Goal: Transaction & Acquisition: Purchase product/service

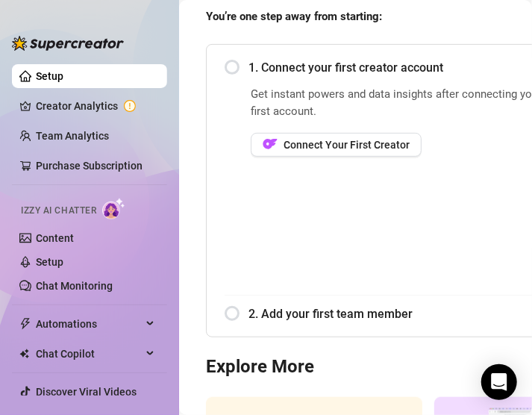
scroll to position [161, 0]
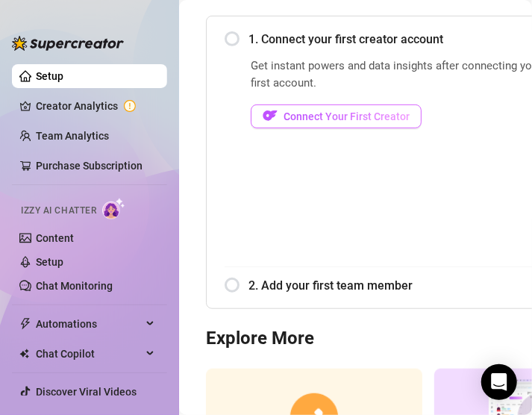
click at [370, 119] on span "Connect Your First Creator" at bounding box center [347, 117] width 126 height 12
click at [373, 111] on span "Connect Your First Creator" at bounding box center [347, 117] width 126 height 12
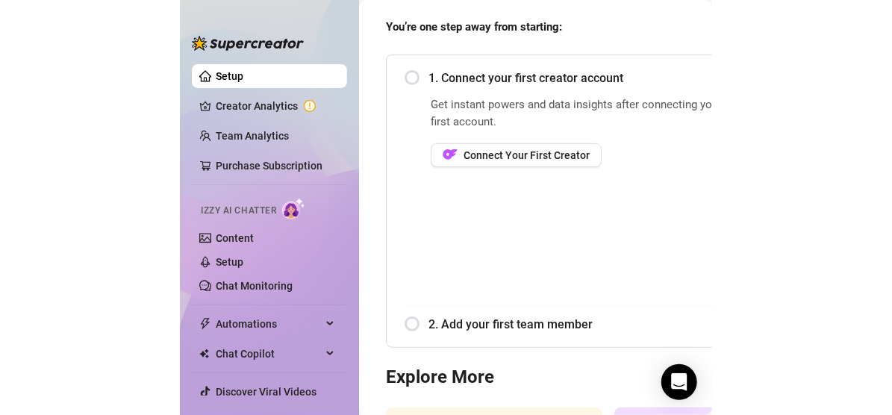
scroll to position [89, 0]
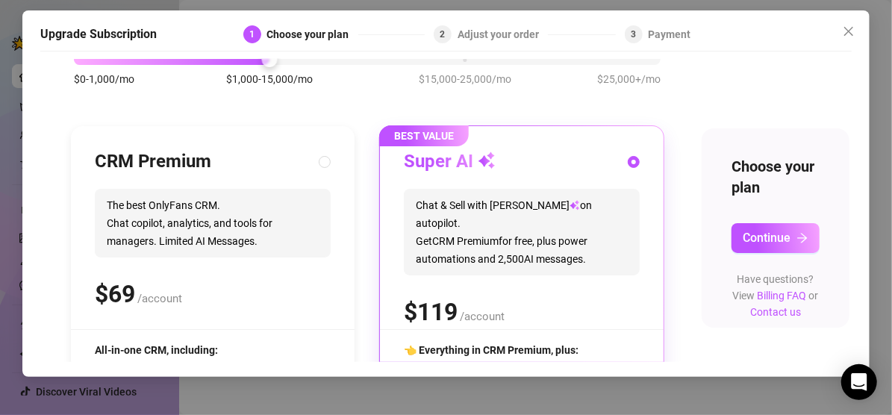
scroll to position [88, 0]
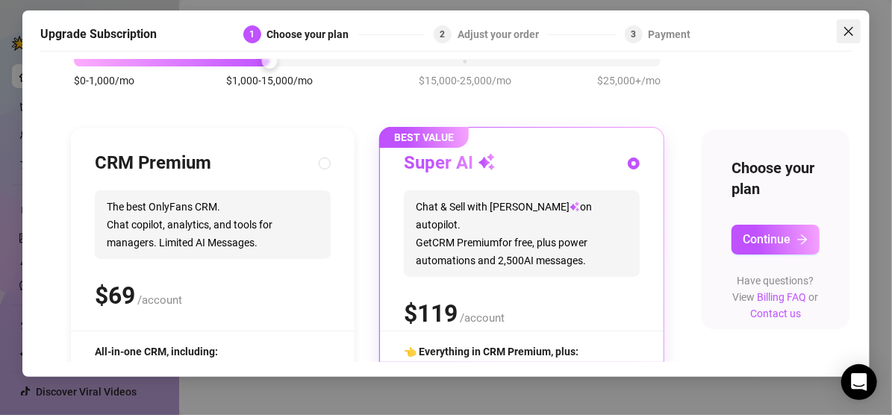
click at [532, 28] on icon "close" at bounding box center [849, 31] width 12 height 12
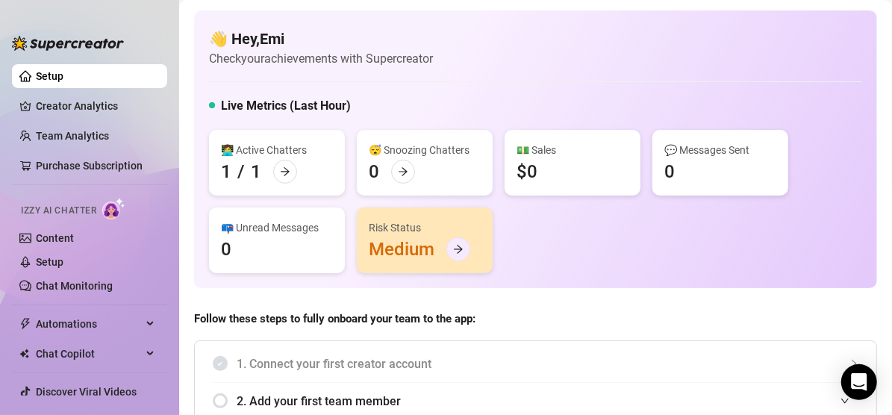
click at [464, 248] on div at bounding box center [459, 249] width 24 height 24
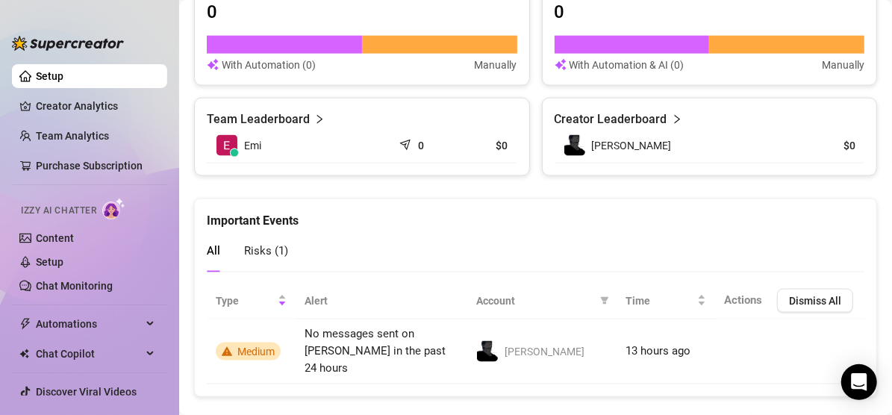
scroll to position [981, 0]
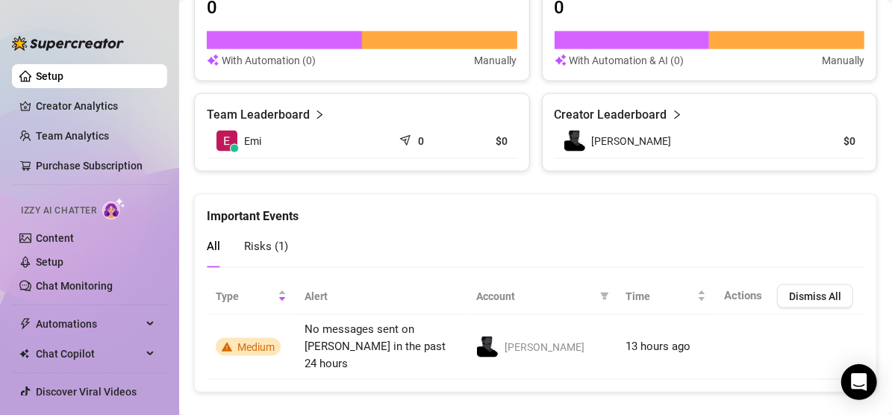
click at [269, 246] on span "Risks ( 1 )" at bounding box center [266, 246] width 44 height 13
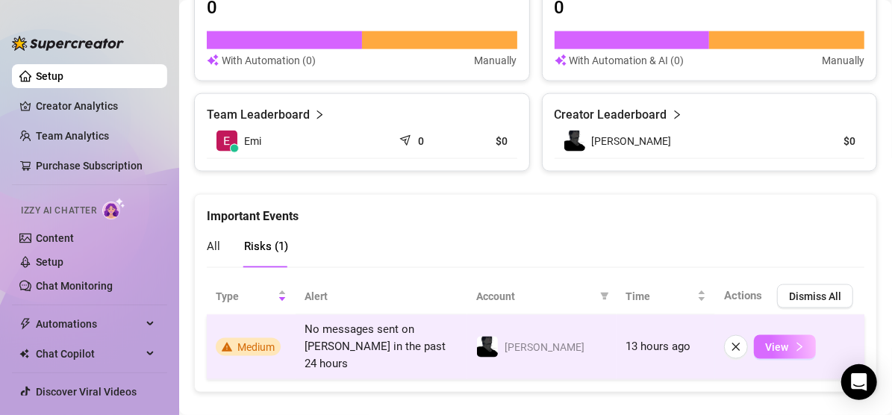
click at [532, 336] on button "View" at bounding box center [785, 347] width 62 height 24
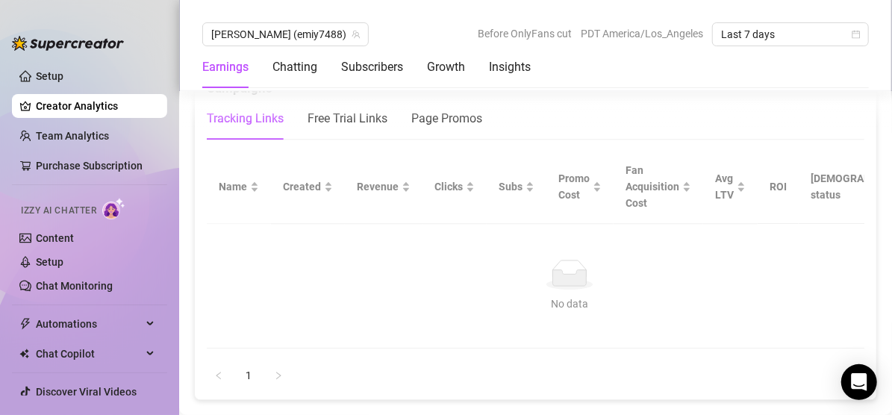
scroll to position [1771, 0]
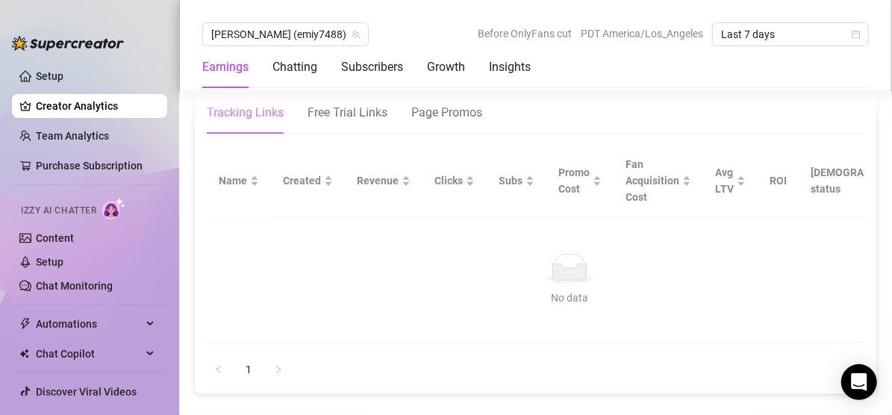
click at [98, 99] on link "Creator Analytics" at bounding box center [95, 106] width 119 height 24
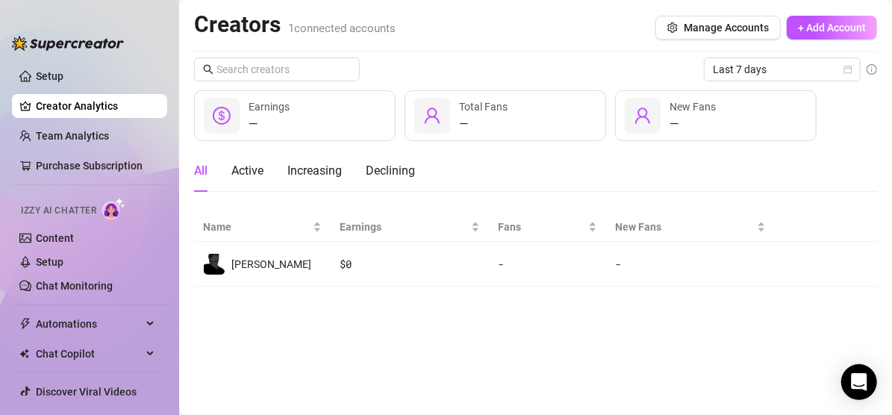
click at [332, 114] on div "— Earnings" at bounding box center [295, 115] width 202 height 51
click at [229, 115] on icon "dollar-circle" at bounding box center [222, 116] width 18 height 18
click at [49, 70] on link "Setup" at bounding box center [50, 76] width 28 height 12
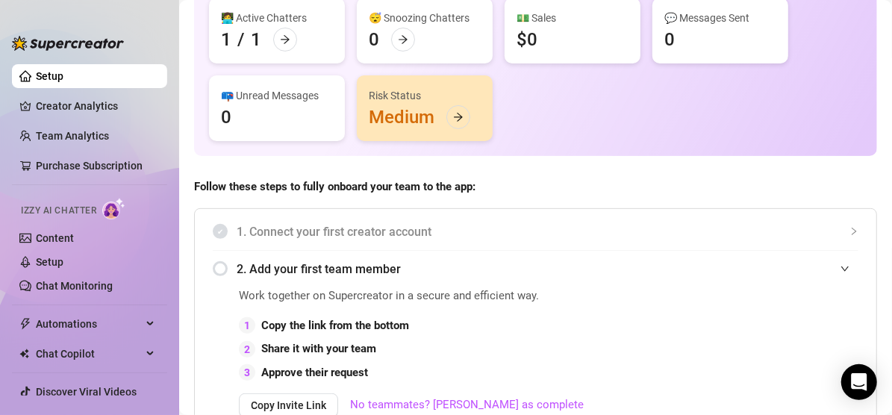
scroll to position [133, 0]
click at [464, 116] on div at bounding box center [459, 117] width 24 height 24
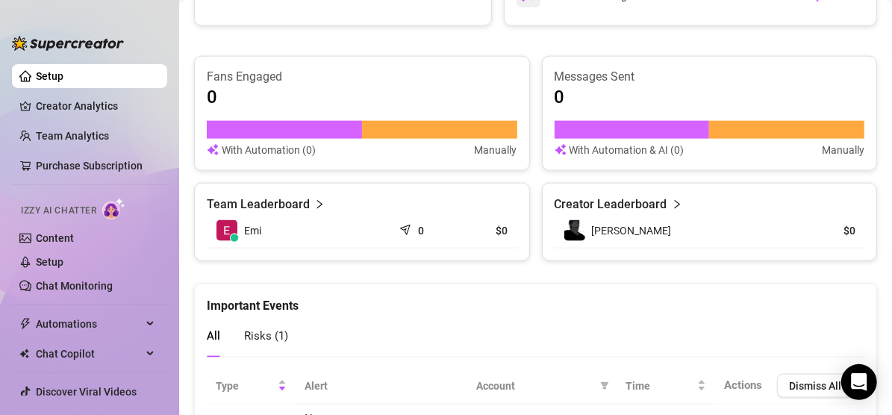
scroll to position [981, 0]
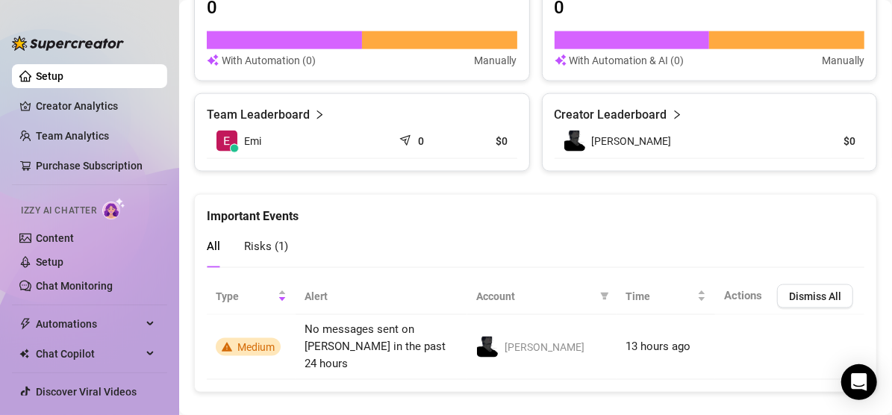
click at [279, 242] on span "Risks ( 1 )" at bounding box center [266, 246] width 44 height 13
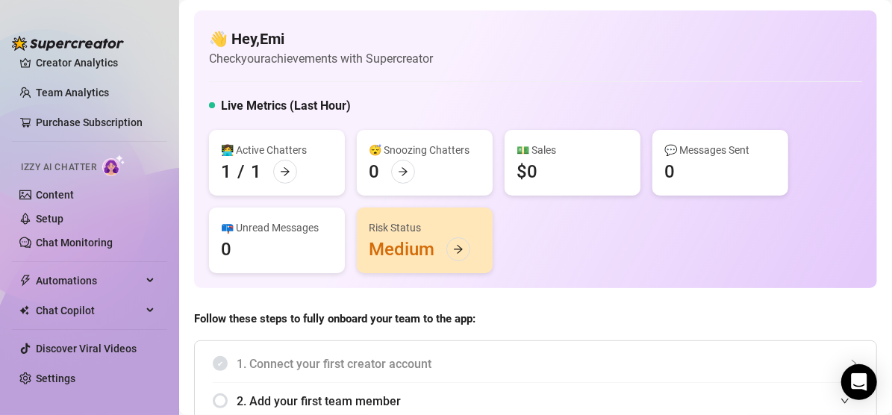
scroll to position [0, 0]
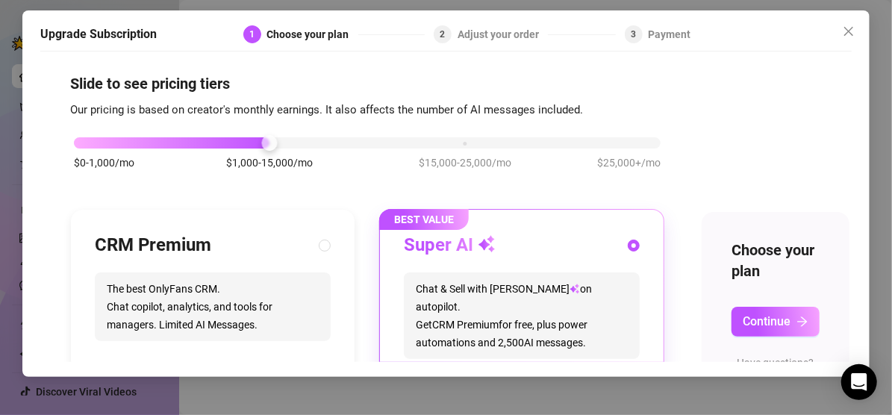
scroll to position [5, 0]
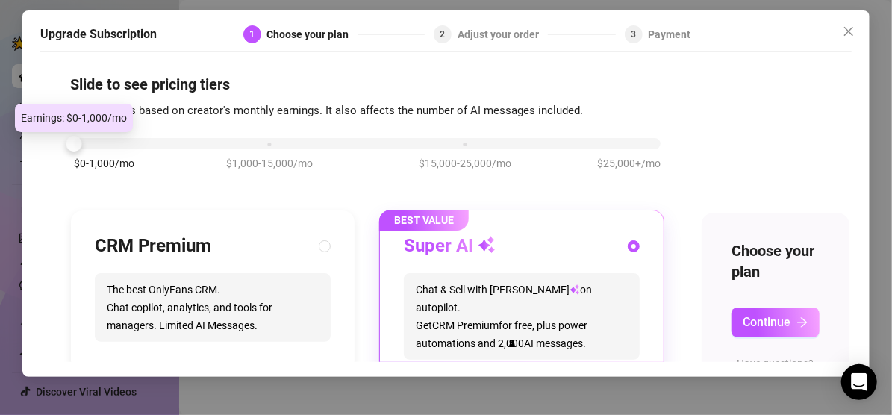
drag, startPoint x: 268, startPoint y: 146, endPoint x: 101, endPoint y: 134, distance: 167.8
click at [101, 134] on div "$0-1,000/mo $1,000-15,000/mo $15,000-25,000/mo $25,000+/mo" at bounding box center [367, 161] width 594 height 84
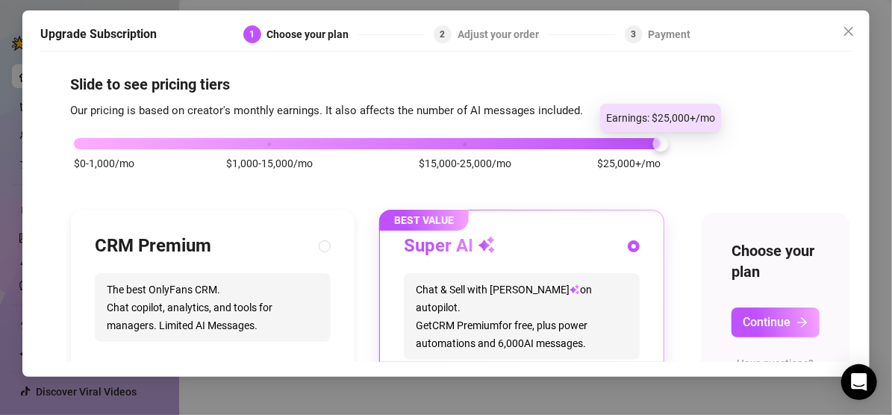
drag, startPoint x: 80, startPoint y: 147, endPoint x: 624, endPoint y: 144, distance: 543.7
click at [532, 144] on div "$0-1,000/mo $1,000-15,000/mo $15,000-25,000/mo $25,000+/mo" at bounding box center [367, 139] width 587 height 9
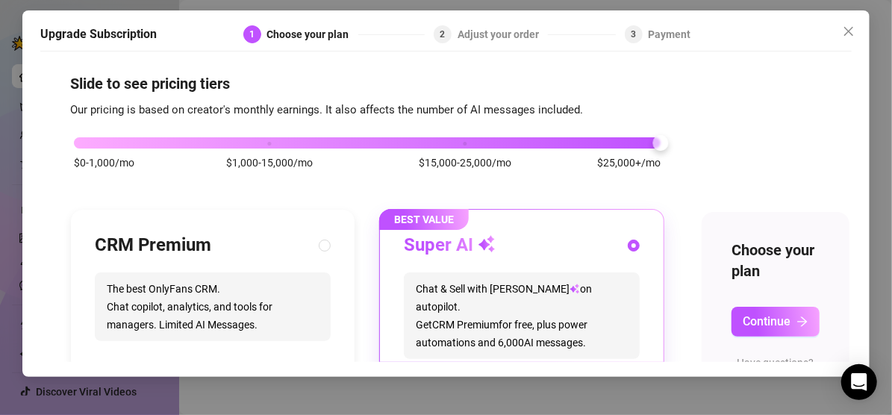
scroll to position [7, 10]
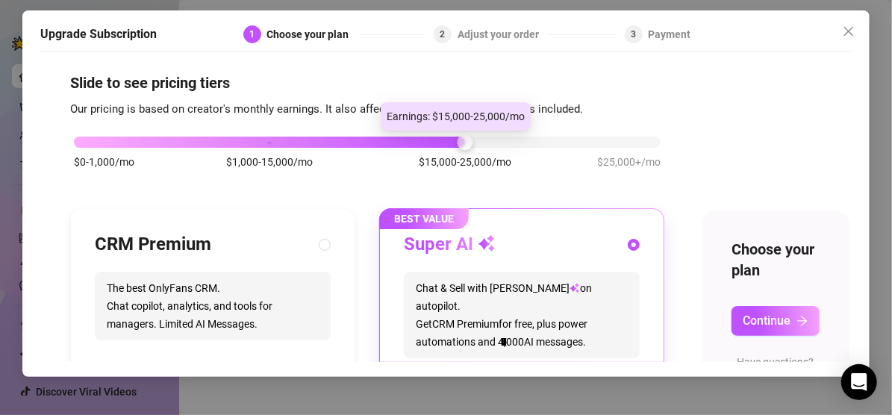
click at [456, 143] on div "$0-1,000/mo $1,000-15,000/mo $15,000-25,000/mo $25,000+/mo" at bounding box center [367, 138] width 587 height 9
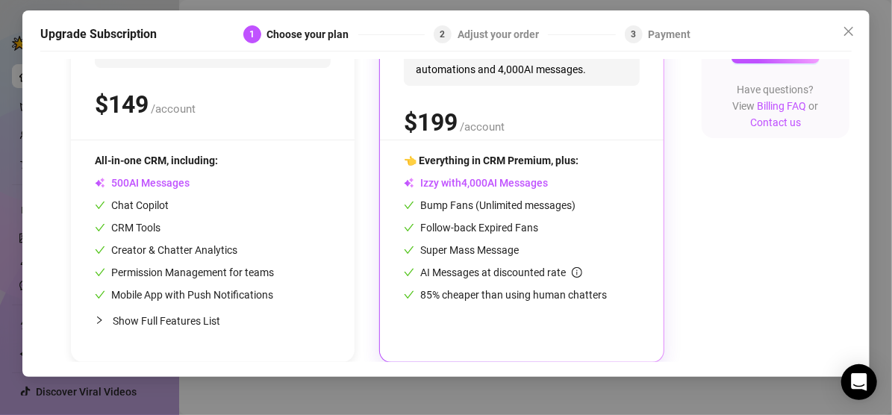
scroll to position [292, 10]
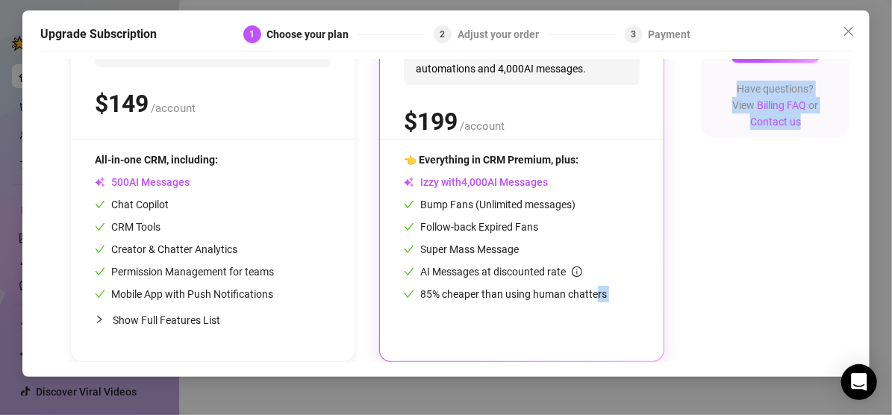
drag, startPoint x: 501, startPoint y: 199, endPoint x: 588, endPoint y: 306, distance: 138.0
click at [532, 306] on body "Setup Creator Analytics Team Analytics Purchase Subscription Izzy AI Chatter Co…" at bounding box center [446, 207] width 892 height 415
click at [532, 306] on div "👈 Everything in CRM Premium, plus: Izzy with AI Messages Bump Fans (Unlimited m…" at bounding box center [522, 245] width 236 height 186
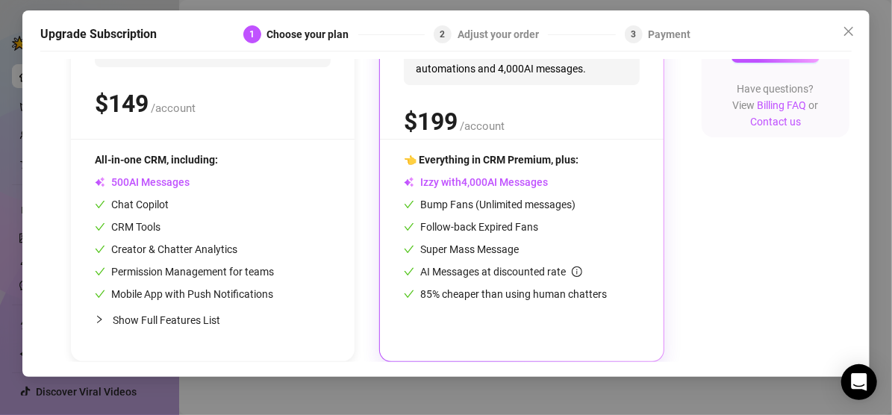
drag, startPoint x: 588, startPoint y: 306, endPoint x: 582, endPoint y: 145, distance: 161.4
click at [532, 152] on div "👈 Everything in CRM Premium, plus:" at bounding box center [522, 160] width 236 height 16
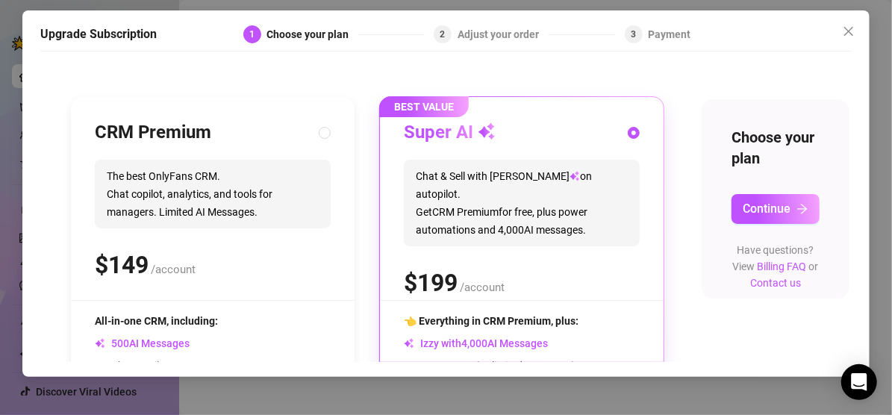
scroll to position [0, 10]
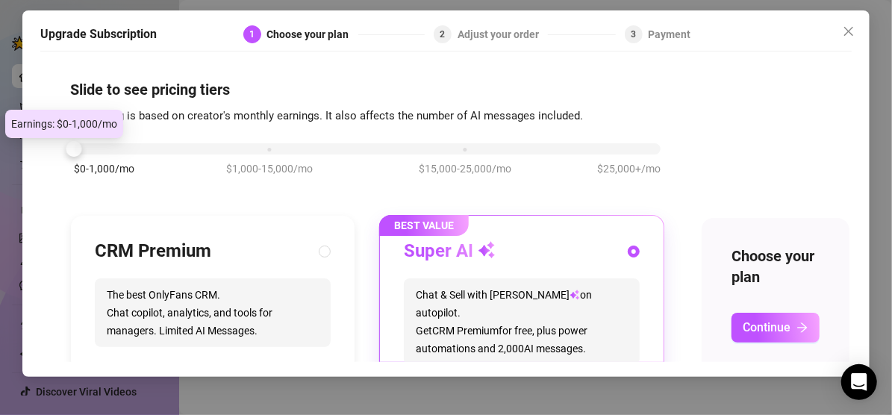
drag, startPoint x: 459, startPoint y: 150, endPoint x: 164, endPoint y: 160, distance: 295.9
click at [164, 160] on div "$0-1,000/mo $1,000-15,000/mo $15,000-25,000/mo $25,000+/mo" at bounding box center [367, 167] width 594 height 84
drag, startPoint x: 60, startPoint y: 141, endPoint x: 78, endPoint y: 121, distance: 27.0
click at [78, 121] on body "Setup Creator Analytics Team Analytics Purchase Subscription Izzy AI Chatter Co…" at bounding box center [446, 207] width 892 height 415
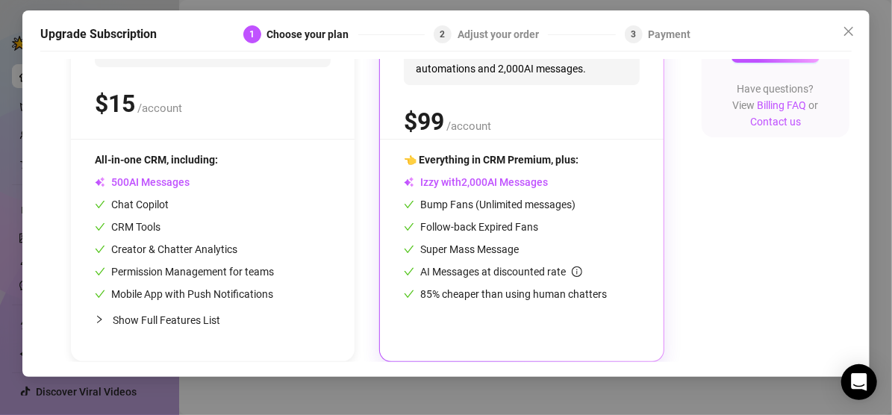
scroll to position [292, 9]
click at [497, 28] on div "Adjust your order" at bounding box center [503, 34] width 90 height 18
click at [532, 40] on div "3 Payment" at bounding box center [658, 34] width 66 height 18
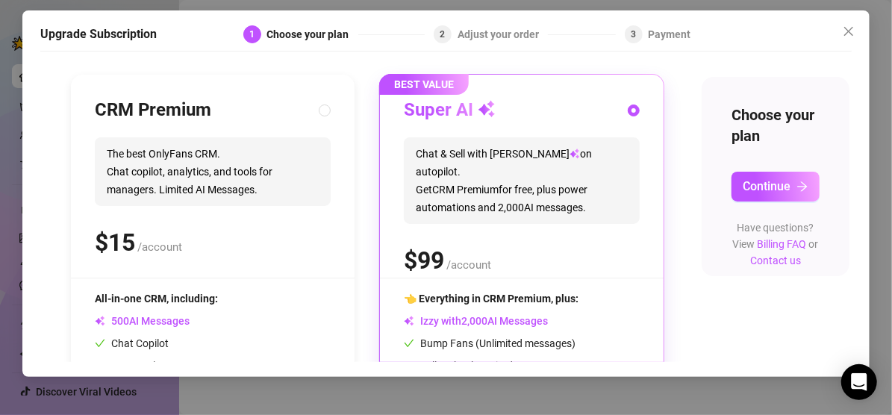
scroll to position [142, 9]
click at [532, 185] on button "Continue" at bounding box center [776, 186] width 88 height 30
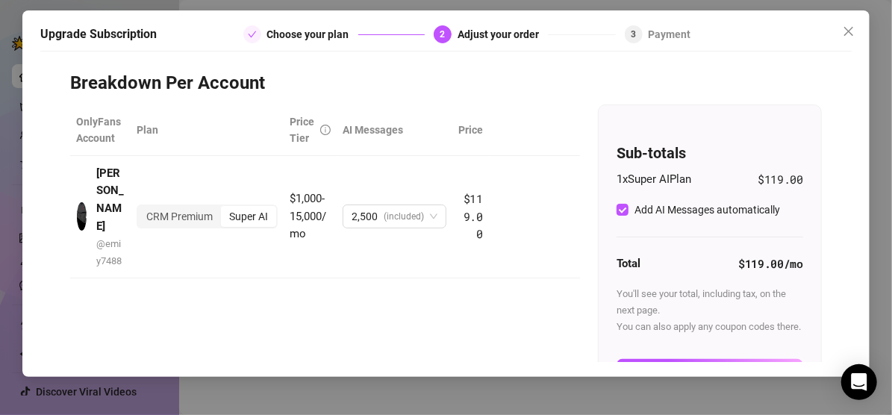
scroll to position [0, 0]
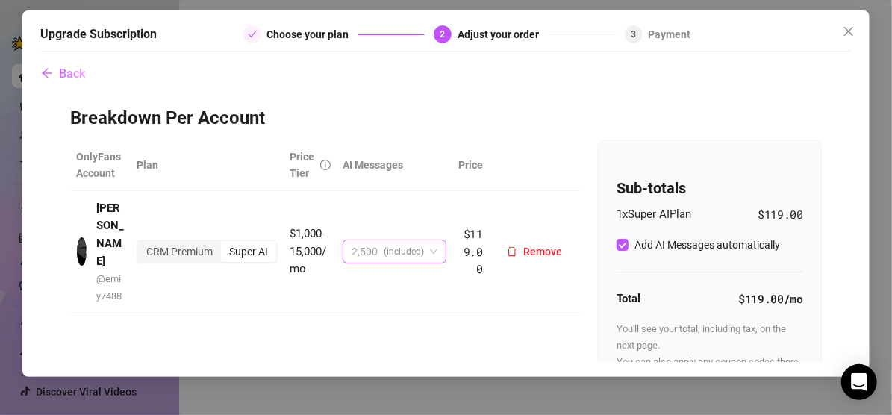
click at [425, 240] on span "2,500 (included)" at bounding box center [395, 251] width 86 height 22
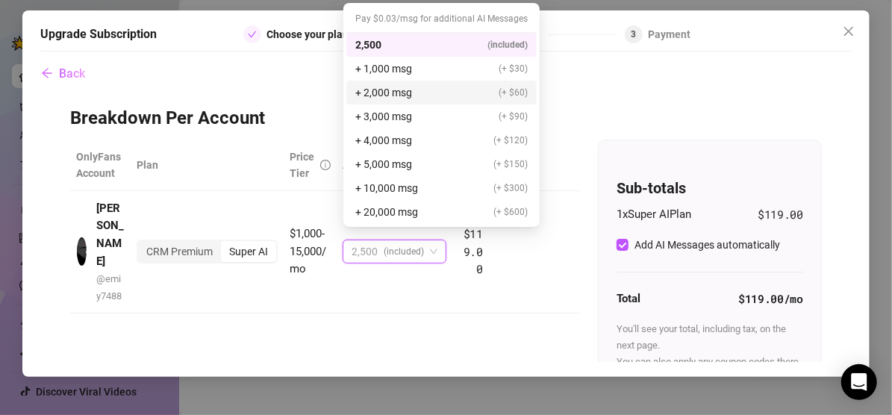
click at [532, 102] on div "Back Breakdown Per Account OnlyFans Account Plan Price Tier AI Messages [PERSON…" at bounding box center [446, 210] width 812 height 303
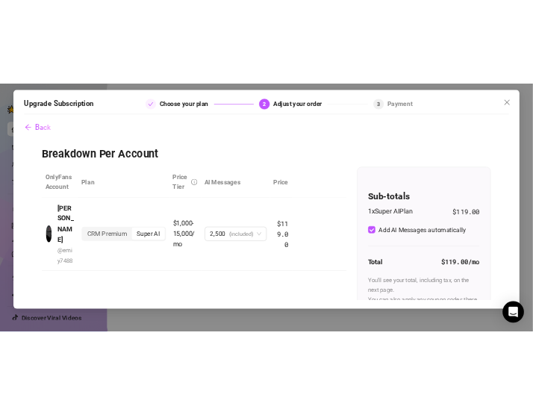
scroll to position [140, 0]
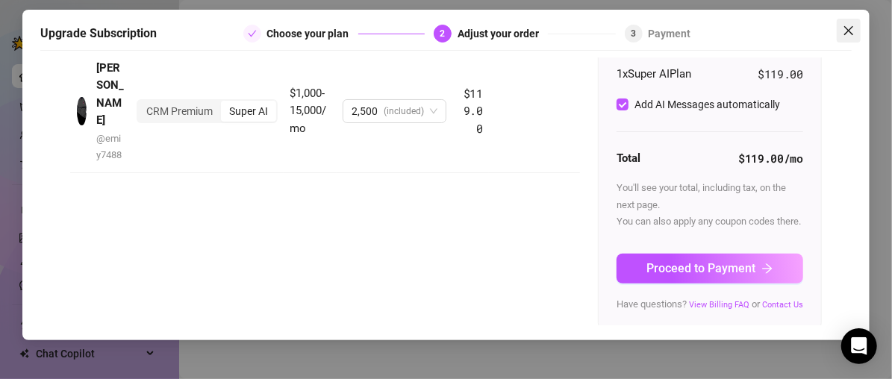
click at [532, 33] on span "Close" at bounding box center [849, 31] width 24 height 12
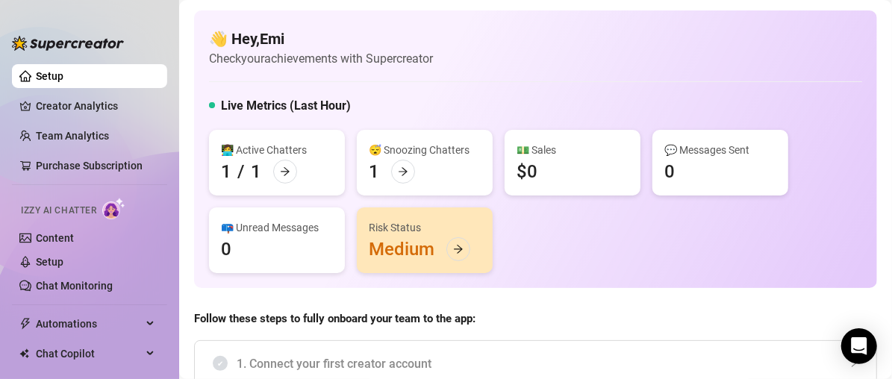
drag, startPoint x: 807, startPoint y: 57, endPoint x: 597, endPoint y: 51, distance: 209.9
click at [532, 51] on div "👋 Hey, Emi Check your achievements with Supercreator" at bounding box center [535, 48] width 653 height 40
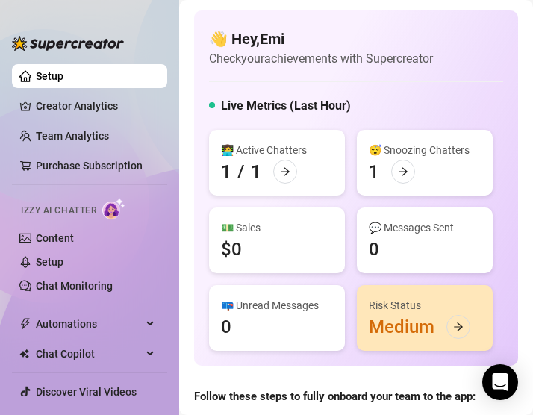
click at [63, 72] on link "Setup" at bounding box center [50, 76] width 28 height 12
